Goal: Information Seeking & Learning: Learn about a topic

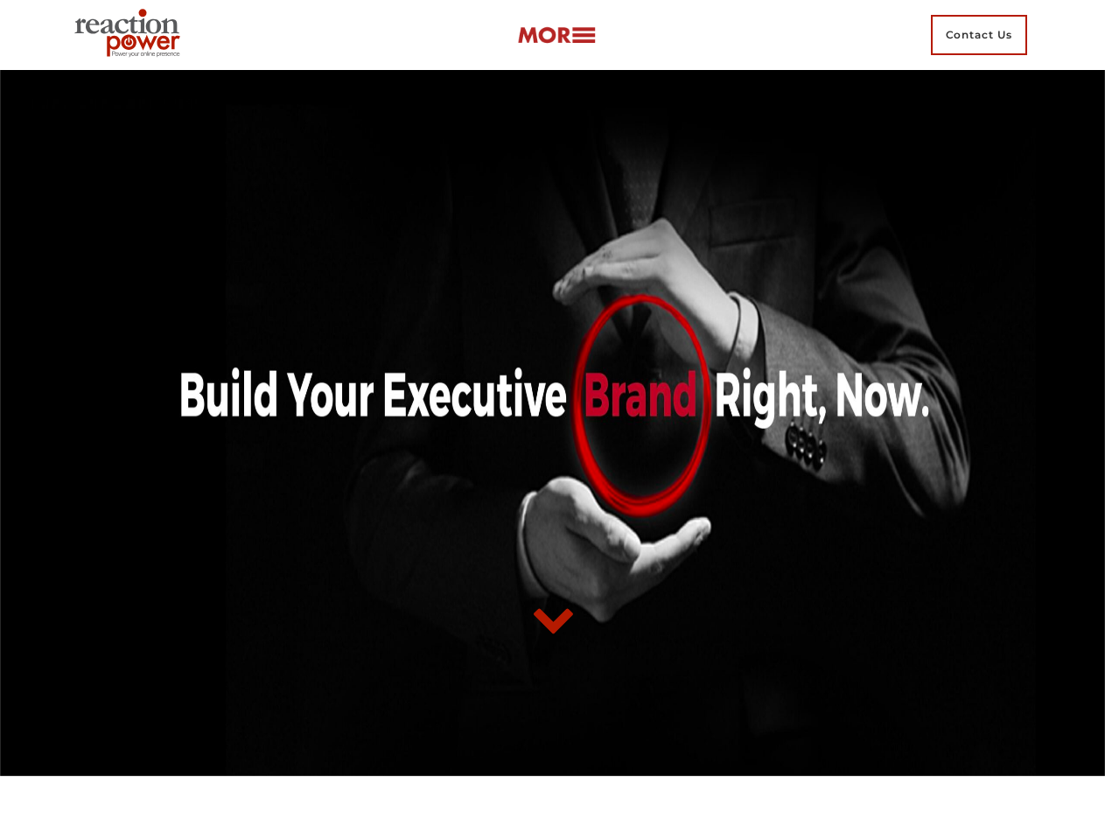
click at [552, 420] on div at bounding box center [552, 423] width 971 height 444
